Goal: Information Seeking & Learning: Understand process/instructions

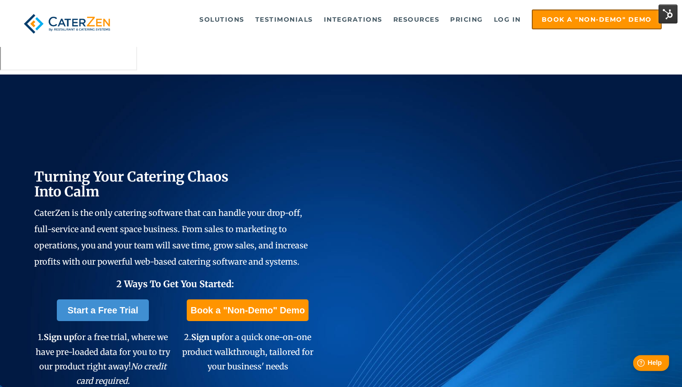
click at [661, 361] on div "Help Help" at bounding box center [651, 363] width 36 height 16
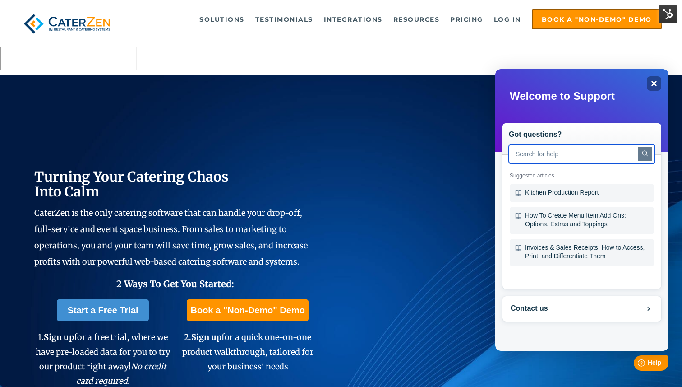
click at [562, 154] on input "text" at bounding box center [582, 154] width 146 height 20
type input "pay invoice"
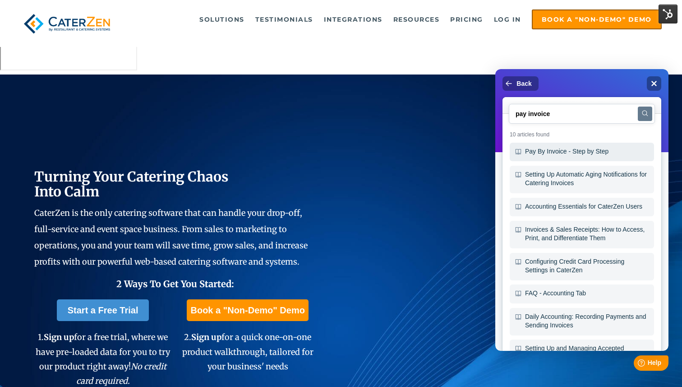
click at [543, 155] on div "Pay By Invoice - Step by Step" at bounding box center [582, 152] width 144 height 19
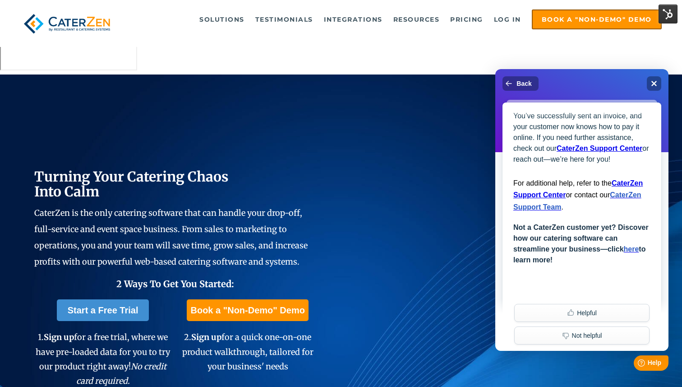
scroll to position [1935, 0]
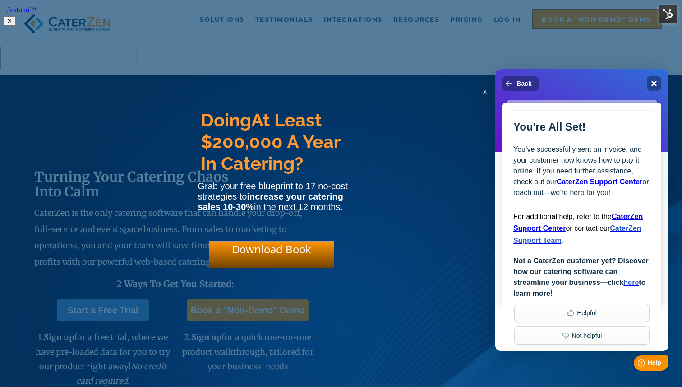
click at [486, 95] on div "x" at bounding box center [485, 91] width 14 height 9
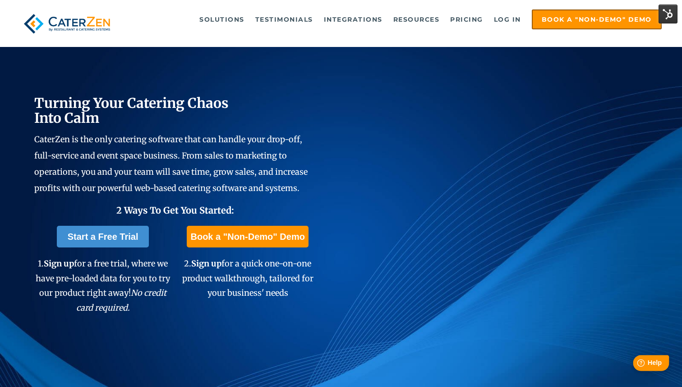
click at [654, 366] on div "Help Help" at bounding box center [651, 363] width 36 height 16
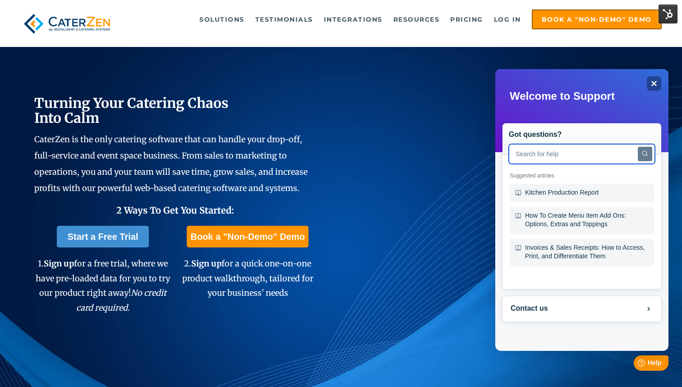
click at [549, 150] on input "text" at bounding box center [582, 154] width 146 height 20
type input "invoice pay"
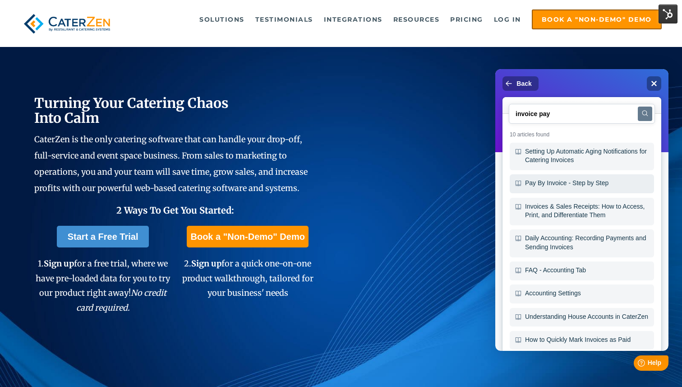
click at [590, 185] on div "Pay By Invoice - Step by Step" at bounding box center [582, 183] width 144 height 19
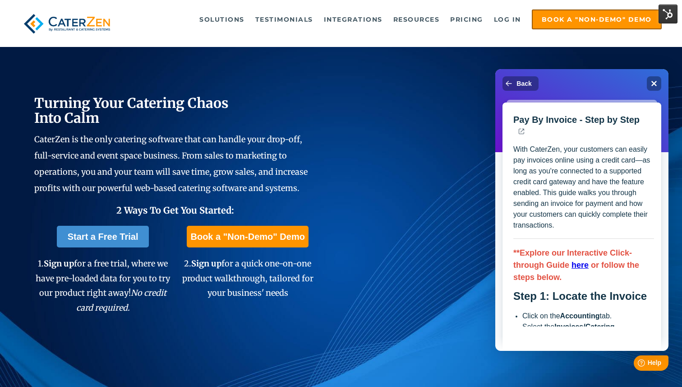
click at [641, 116] on div at bounding box center [583, 111] width 141 height 11
click at [528, 126] on link ".[name]-[hash:8]__cls-1{fill:#475867;fill-rule:evenodd;}" at bounding box center [521, 132] width 13 height 12
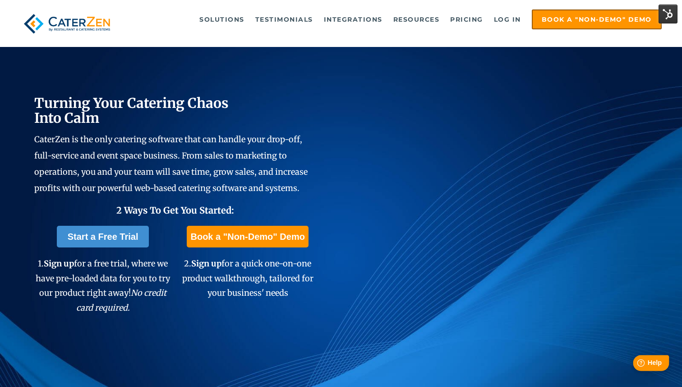
click at [658, 364] on span "Help" at bounding box center [654, 363] width 14 height 8
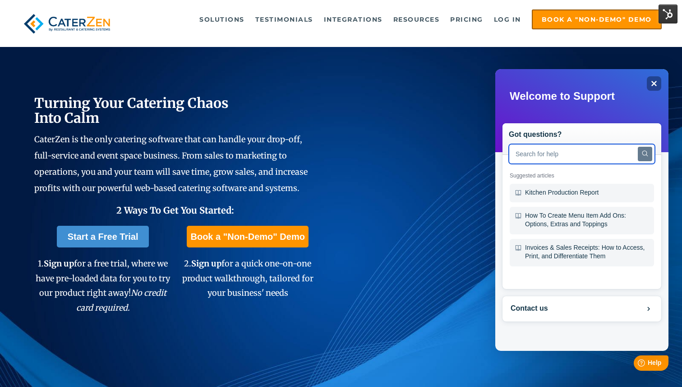
click at [555, 159] on input "text" at bounding box center [582, 154] width 146 height 20
type input "refund"
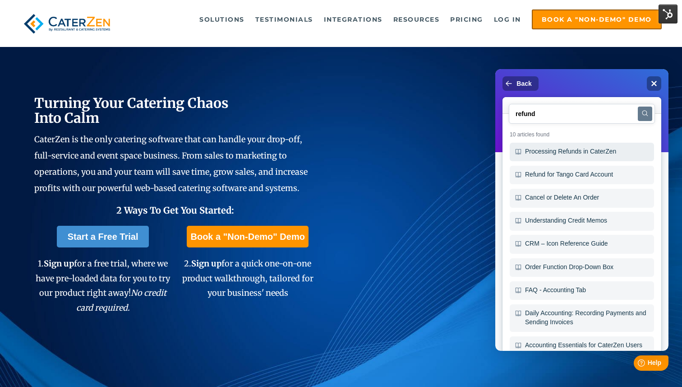
click at [540, 148] on div "Processing Refunds in CaterZen" at bounding box center [582, 152] width 144 height 19
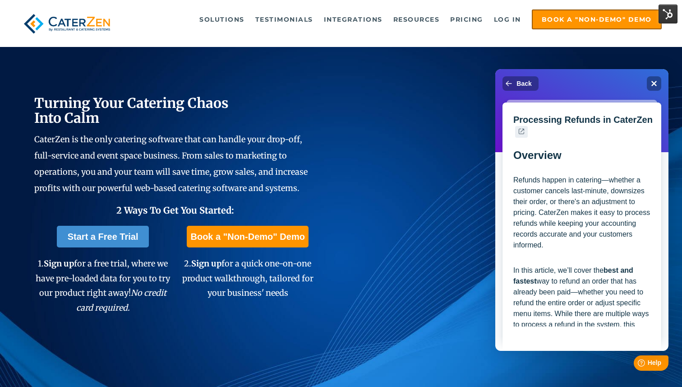
click at [522, 134] on icon ".[name]-[hash:8]__cls-1{fill:#475867;fill-rule:evenodd;}" at bounding box center [521, 131] width 5 height 5
